Goal: Transaction & Acquisition: Obtain resource

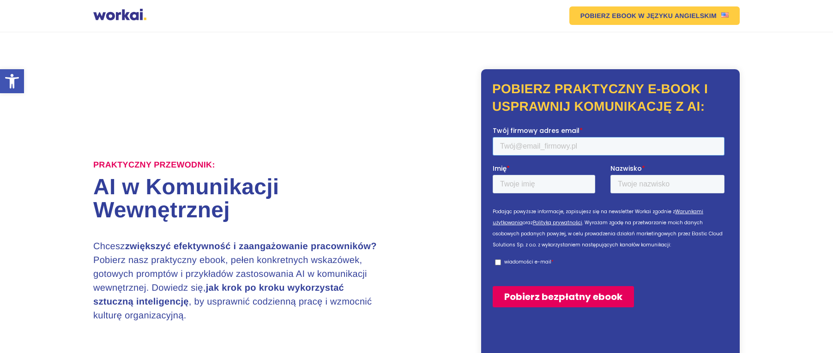
click at [603, 148] on input "Twój firmowy adres email *" at bounding box center [609, 146] width 232 height 18
paste input "wefir37274@aperiol.com"
type input "wefir37274@aperiol.com"
click at [547, 185] on input "Imię *" at bounding box center [544, 184] width 103 height 18
type input "Zdzisław"
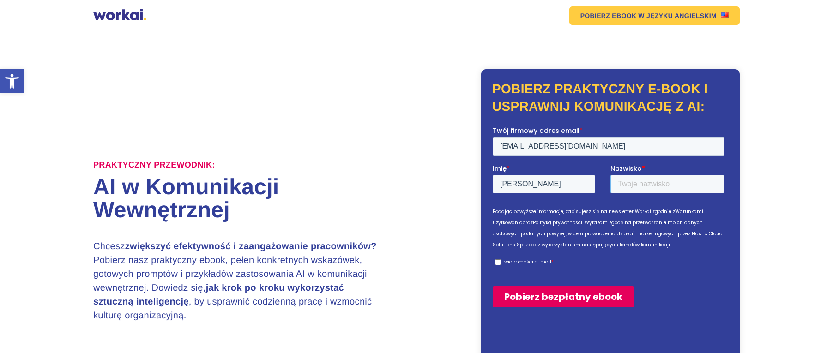
click at [633, 187] on input "Nazwisko *" at bounding box center [668, 184] width 114 height 18
type input "Chrząszcz"
click at [509, 264] on p "wiadomości e-mail" at bounding box center [528, 261] width 47 height 7
click at [501, 264] on input "wiadomości e-mail *" at bounding box center [498, 262] width 6 height 6
checkbox input "true"
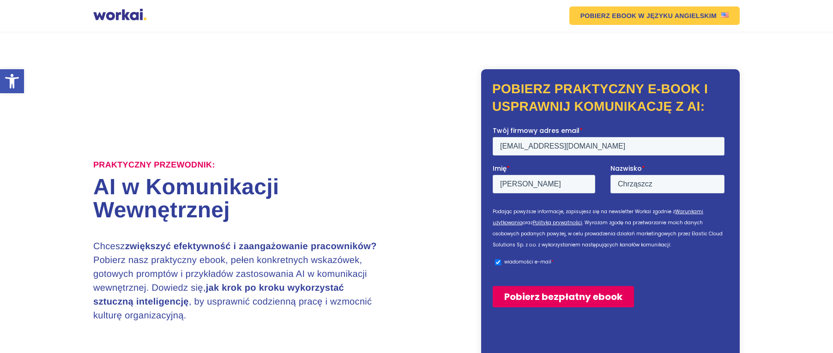
click at [550, 298] on input "Pobierz bezpłatny ebook" at bounding box center [563, 296] width 141 height 21
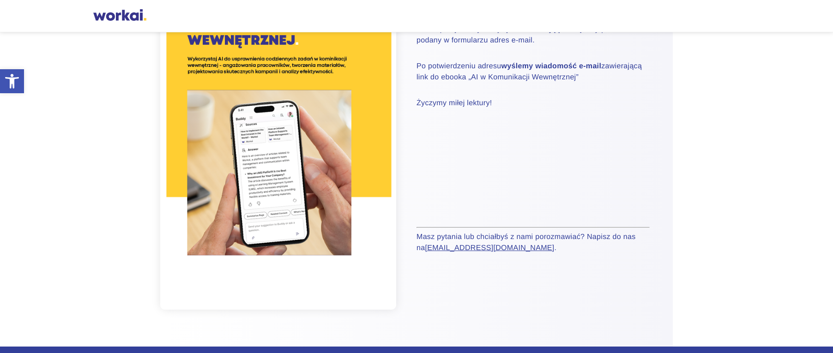
scroll to position [52, 0]
